Goal: Transaction & Acquisition: Purchase product/service

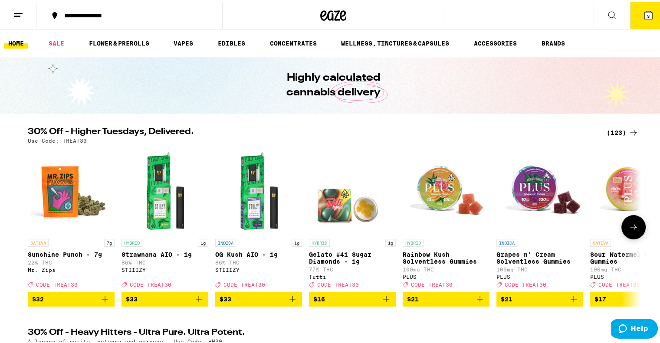
click at [643, 18] on icon at bounding box center [648, 13] width 10 height 10
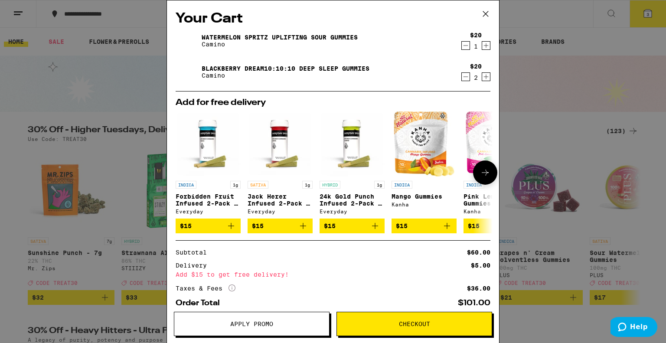
click at [20, 236] on div "Your Cart Watermelon Spritz Uplifting Sour Gummies Camino $20 1 Blackberry Drea…" at bounding box center [333, 171] width 666 height 343
